Goal: Ask a question

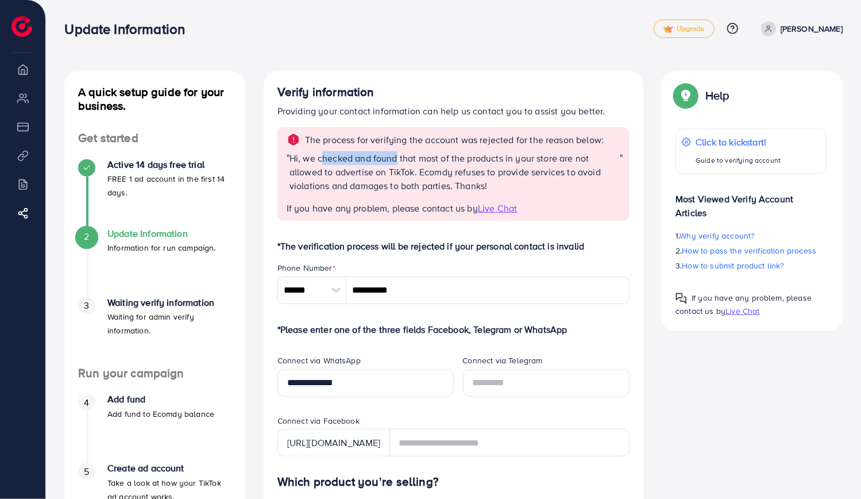
drag, startPoint x: 322, startPoint y: 158, endPoint x: 397, endPoint y: 156, distance: 74.7
click at [397, 156] on p "Hi, we checked and found that most of the products in your store are not allowe…" at bounding box center [455, 171] width 330 height 41
click at [421, 154] on p "Hi, we checked and found that most of the products in your store are not allowe…" at bounding box center [455, 171] width 330 height 41
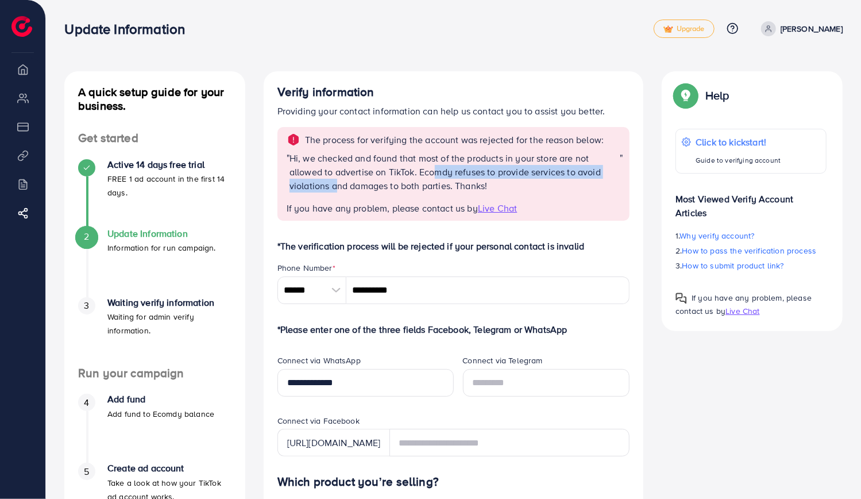
drag, startPoint x: 337, startPoint y: 179, endPoint x: 436, endPoint y: 173, distance: 98.5
click at [436, 173] on p "Hi, we checked and found that most of the products in your store are not allowe…" at bounding box center [455, 171] width 330 height 41
click at [456, 170] on p "Hi, we checked and found that most of the products in your store are not allowe…" at bounding box center [455, 171] width 330 height 41
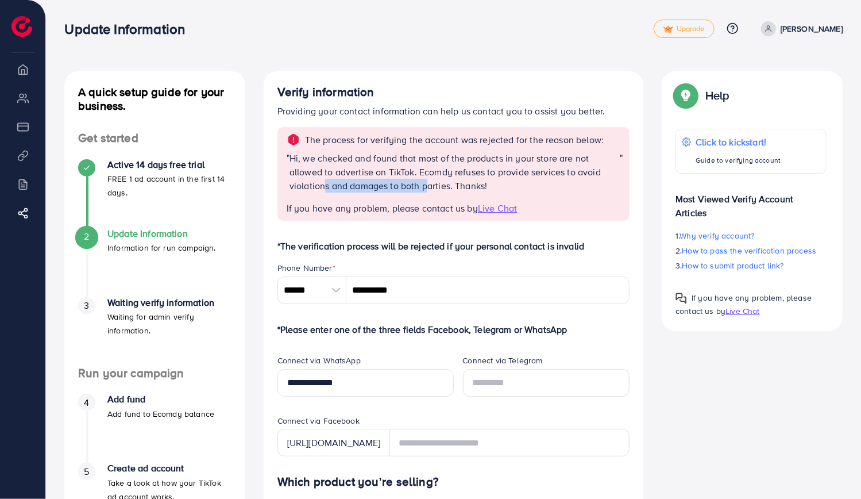
drag, startPoint x: 326, startPoint y: 189, endPoint x: 426, endPoint y: 194, distance: 100.1
click at [426, 194] on div "Hi, we checked and found that most of the products in your store are not allowe…" at bounding box center [455, 176] width 330 height 51
click at [441, 190] on p "Hi, we checked and found that most of the products in your store are not allowe…" at bounding box center [455, 171] width 330 height 41
click at [409, 167] on p "Hi, we checked and found that most of the products in your store are not allowe…" at bounding box center [455, 171] width 330 height 41
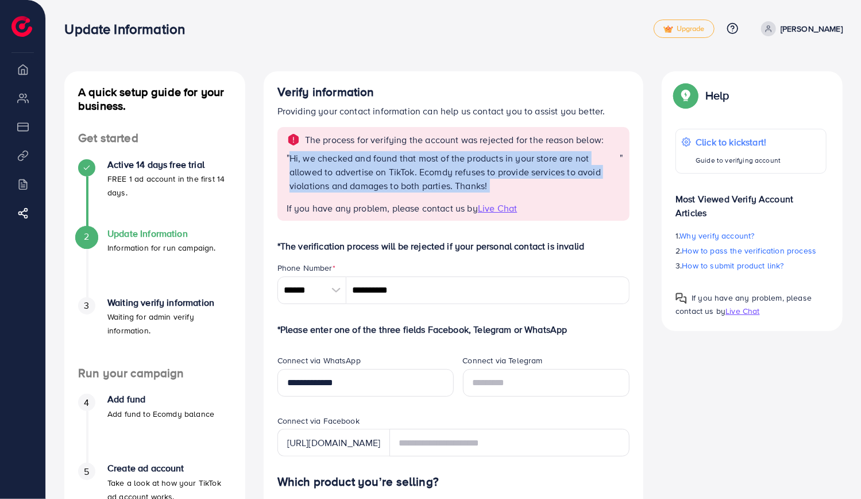
click at [409, 167] on p "Hi, we checked and found that most of the products in your store are not allowe…" at bounding box center [455, 171] width 330 height 41
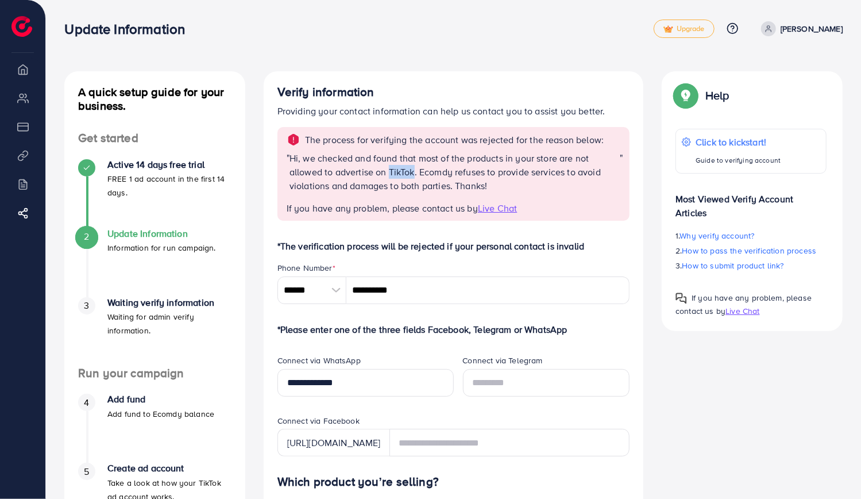
click at [409, 167] on p "Hi, we checked and found that most of the products in your store are not allowe…" at bounding box center [455, 171] width 330 height 41
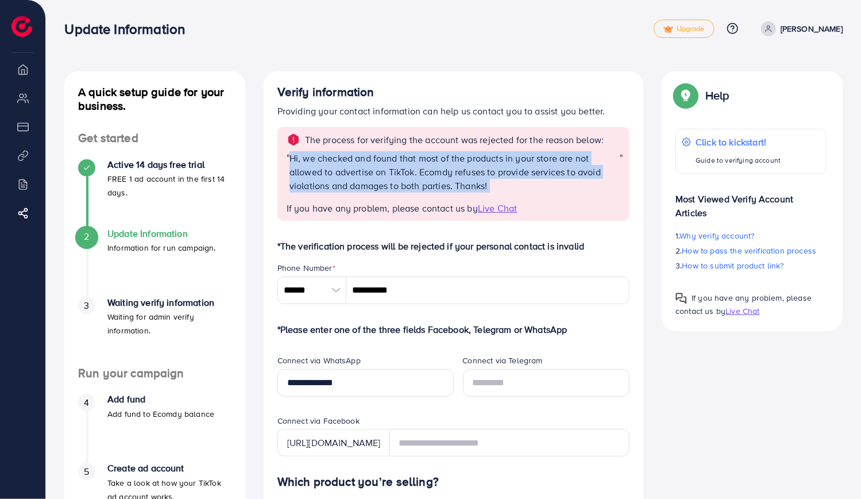
click at [409, 167] on p "Hi, we checked and found that most of the products in your store are not allowe…" at bounding box center [455, 171] width 330 height 41
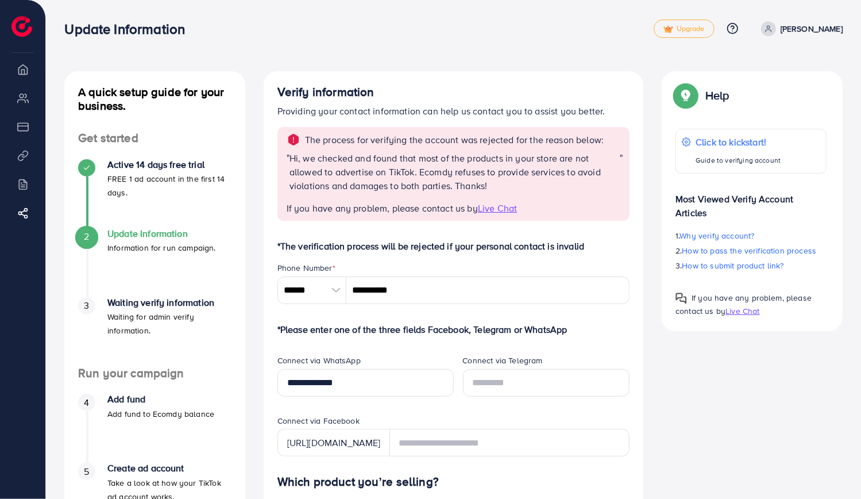
click at [501, 210] on span "Live Chat" at bounding box center [497, 208] width 39 height 13
